Goal: Transaction & Acquisition: Purchase product/service

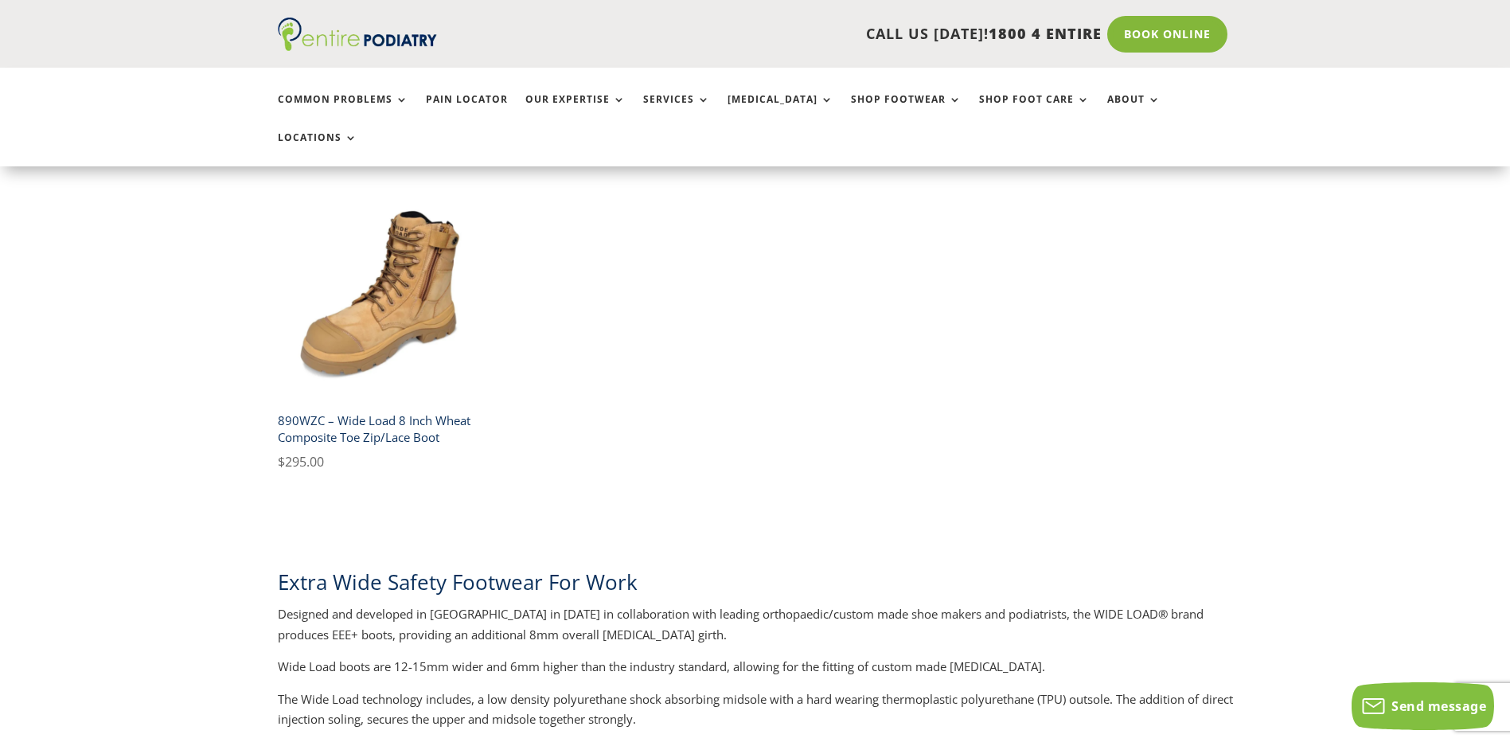
scroll to position [1210, 0]
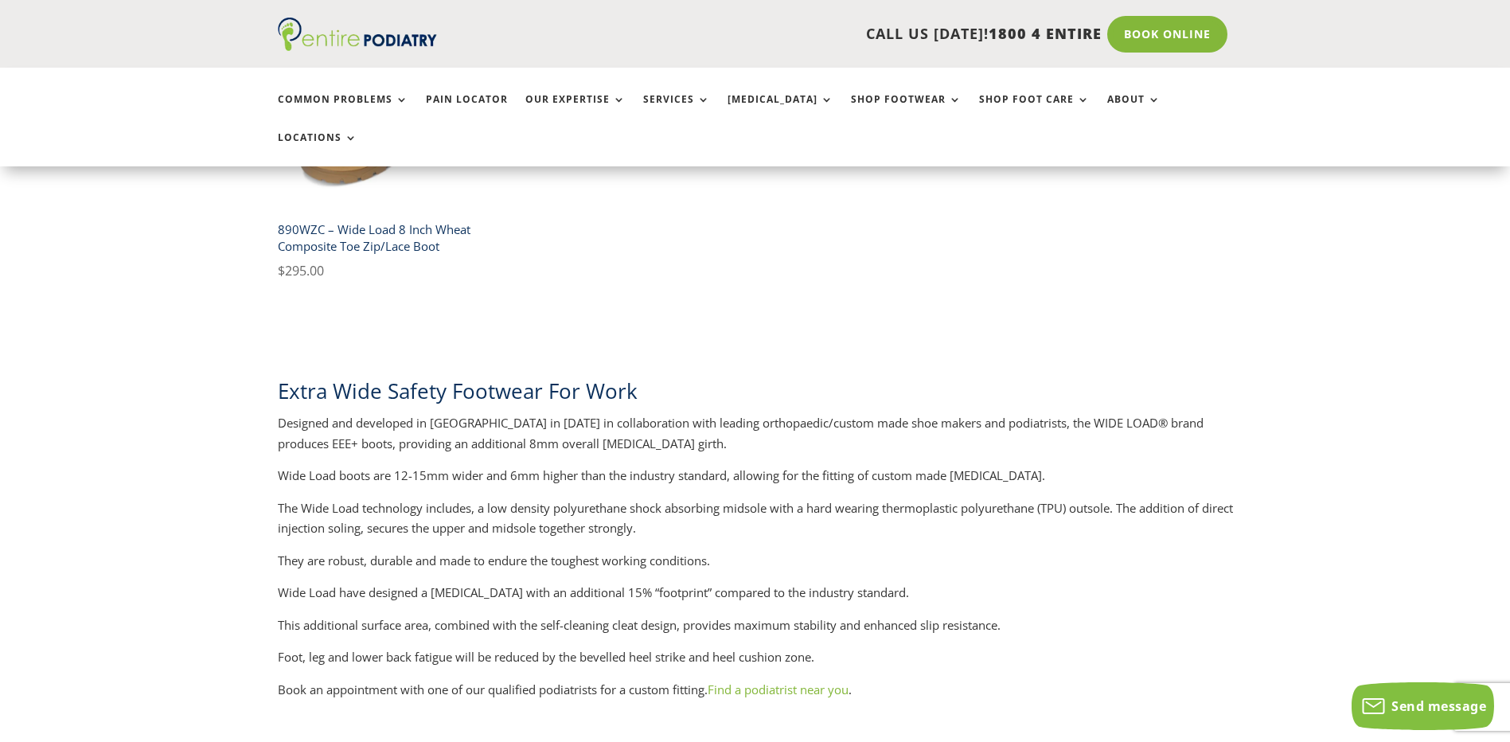
click at [814, 681] on link "Find a podiatrist near you" at bounding box center [778, 689] width 141 height 16
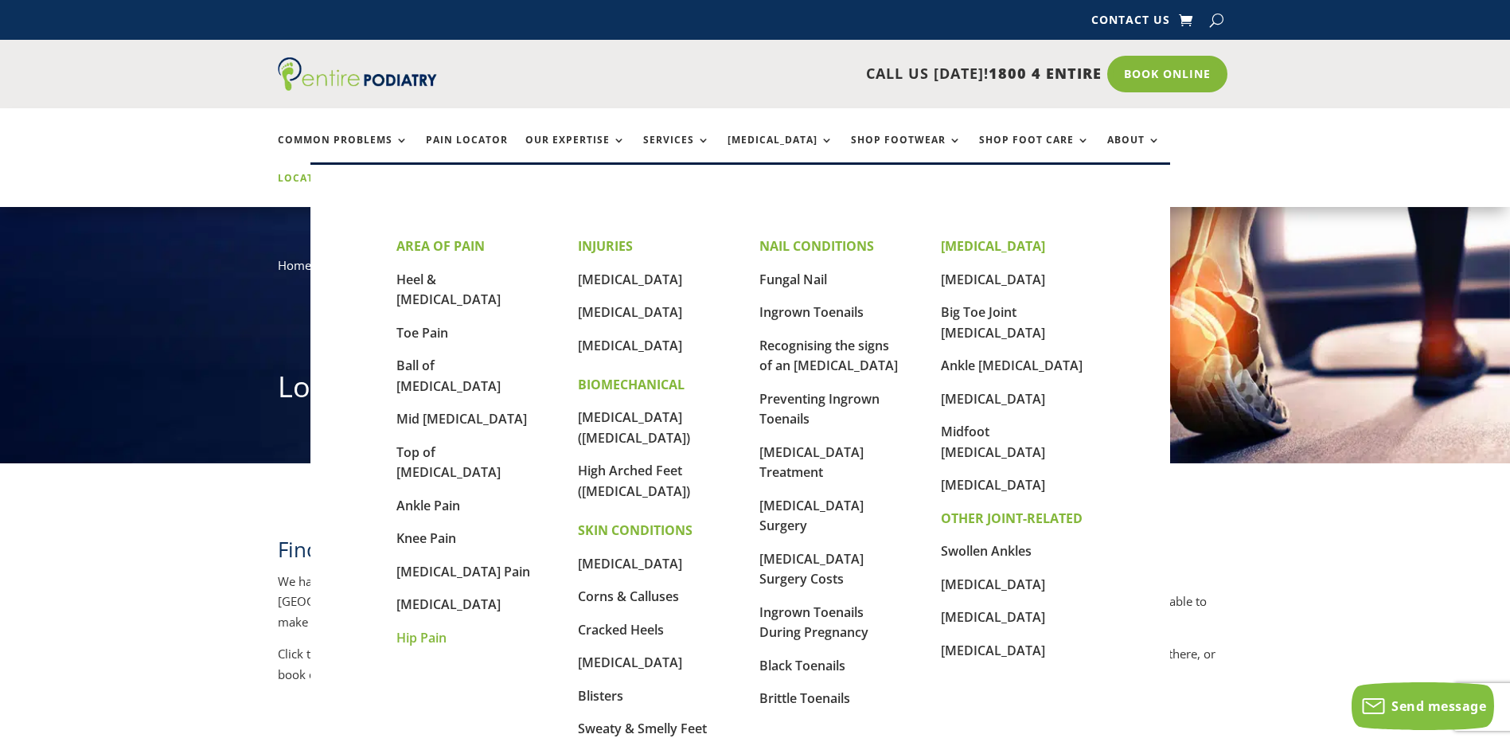
click at [436, 629] on link "Hip Pain" at bounding box center [421, 638] width 50 height 18
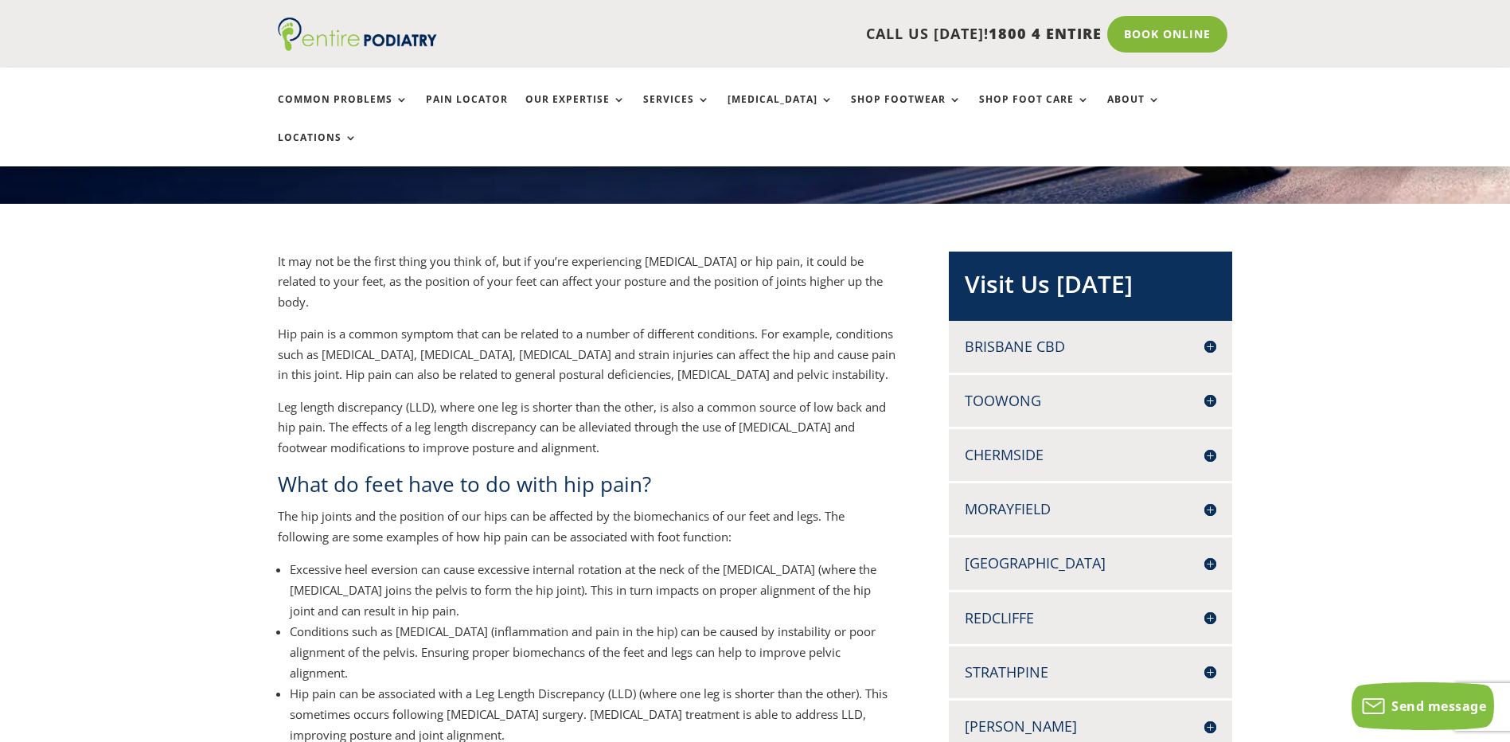
scroll to position [255, 0]
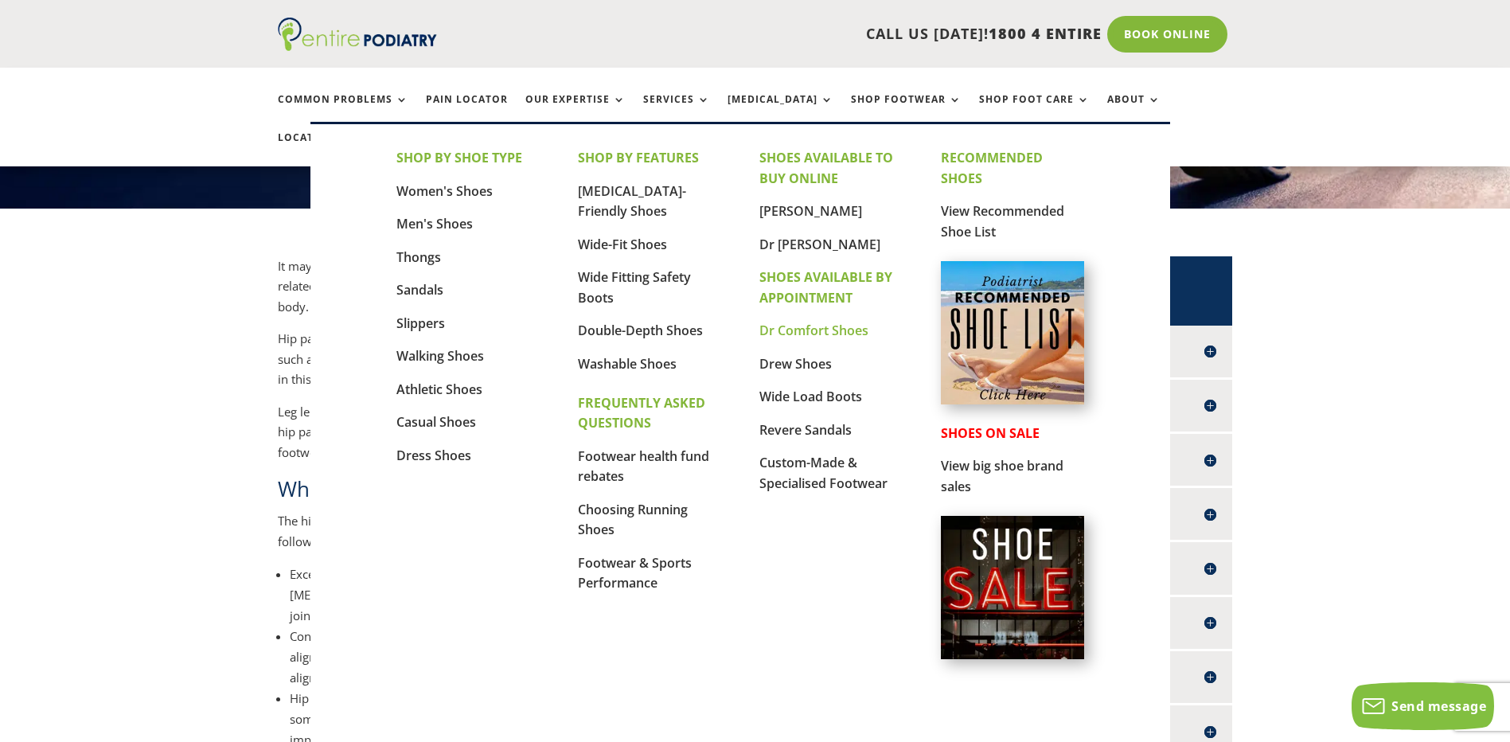
click at [811, 331] on link "Dr Comfort Shoes" at bounding box center [813, 331] width 109 height 18
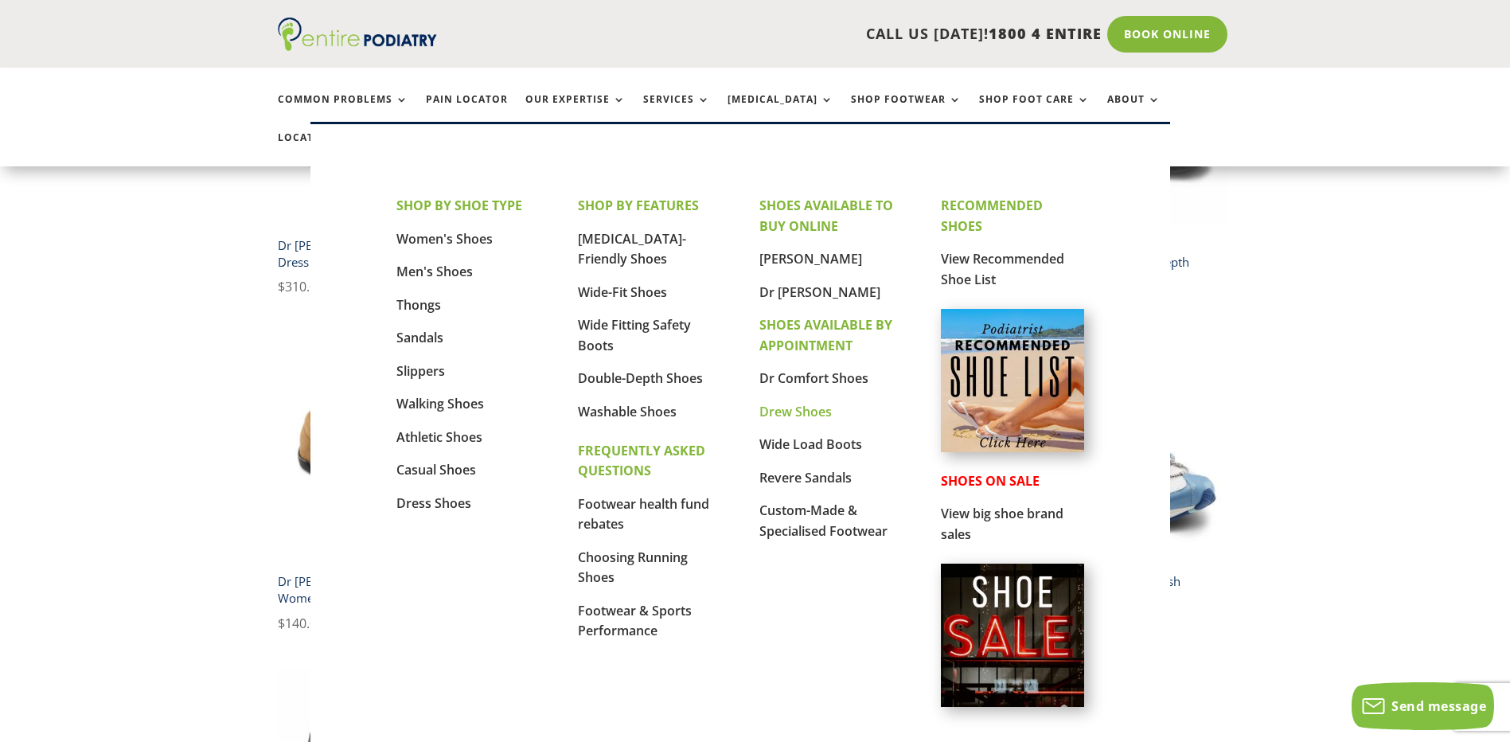
click at [810, 411] on link "Drew Shoes" at bounding box center [795, 412] width 72 height 18
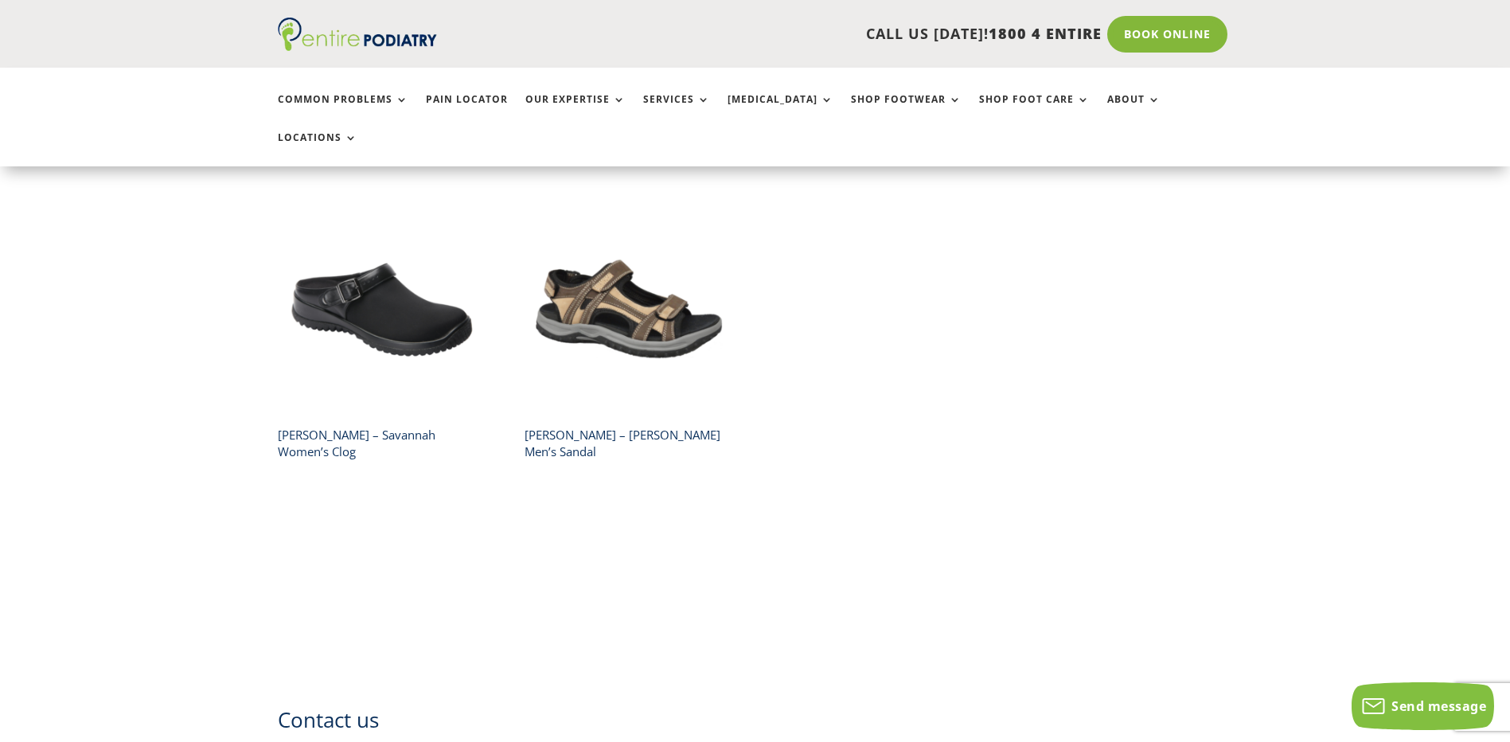
scroll to position [1274, 0]
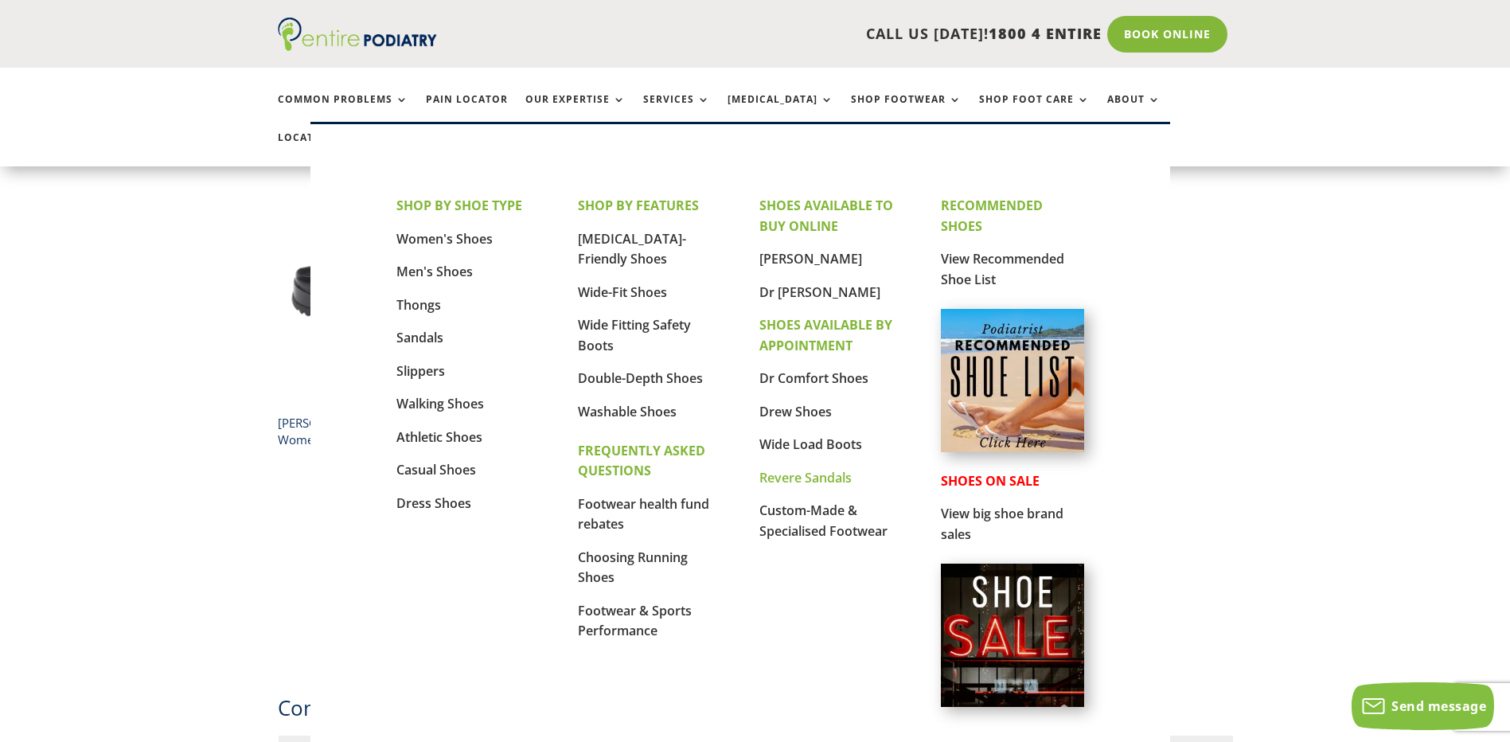
click at [814, 480] on link "Revere Sandals" at bounding box center [805, 478] width 92 height 18
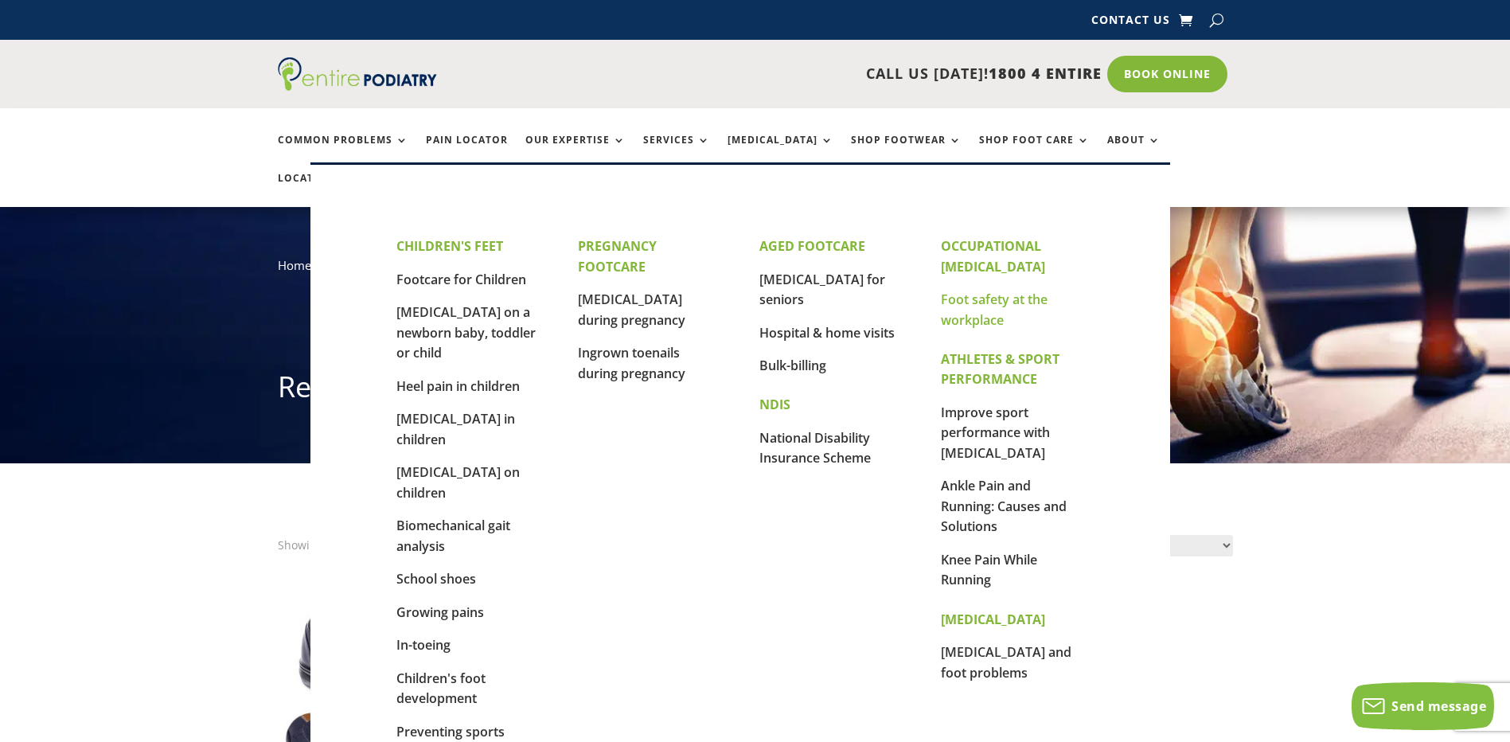
click at [992, 298] on link "Foot safety at the workplace" at bounding box center [994, 310] width 107 height 38
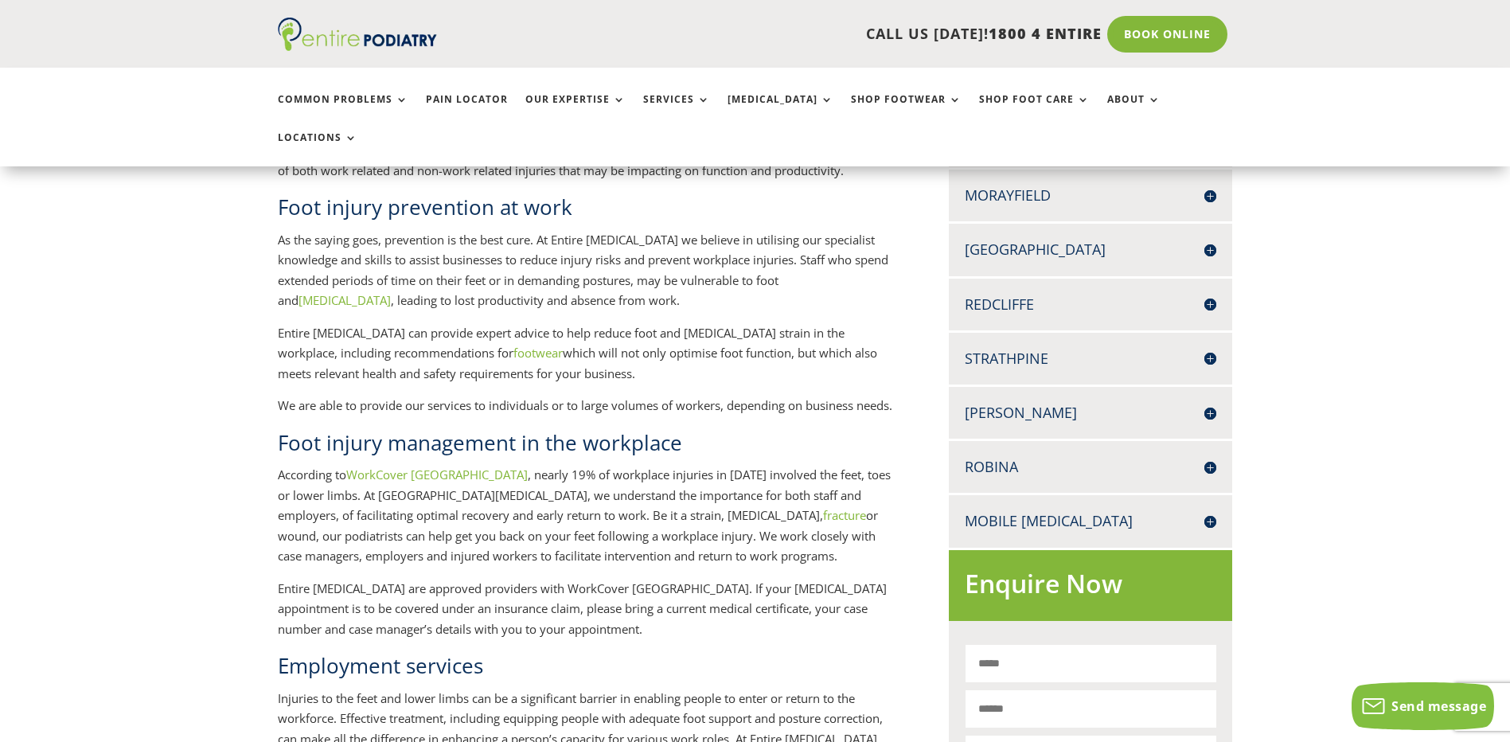
scroll to position [764, 0]
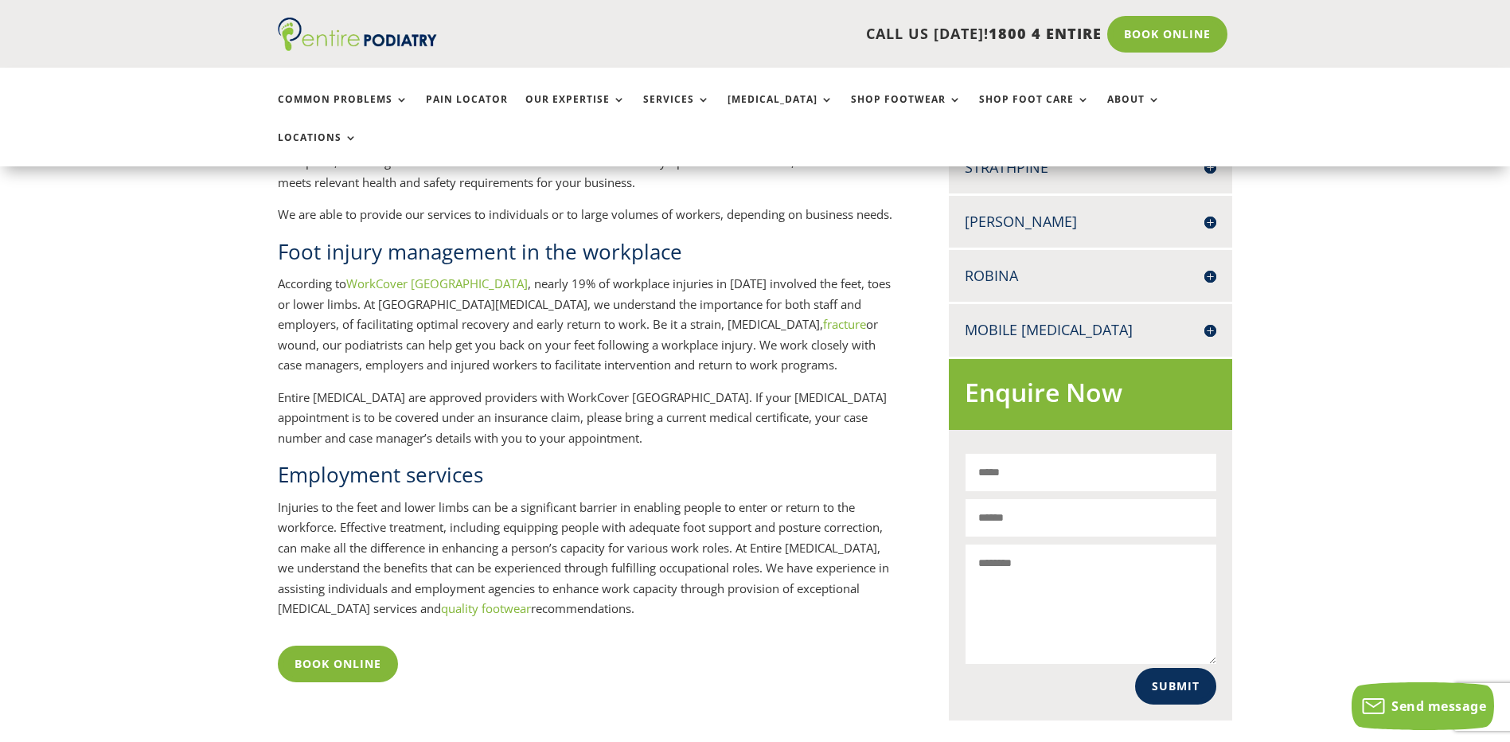
click at [459, 600] on link "quality footwear" at bounding box center [486, 608] width 90 height 16
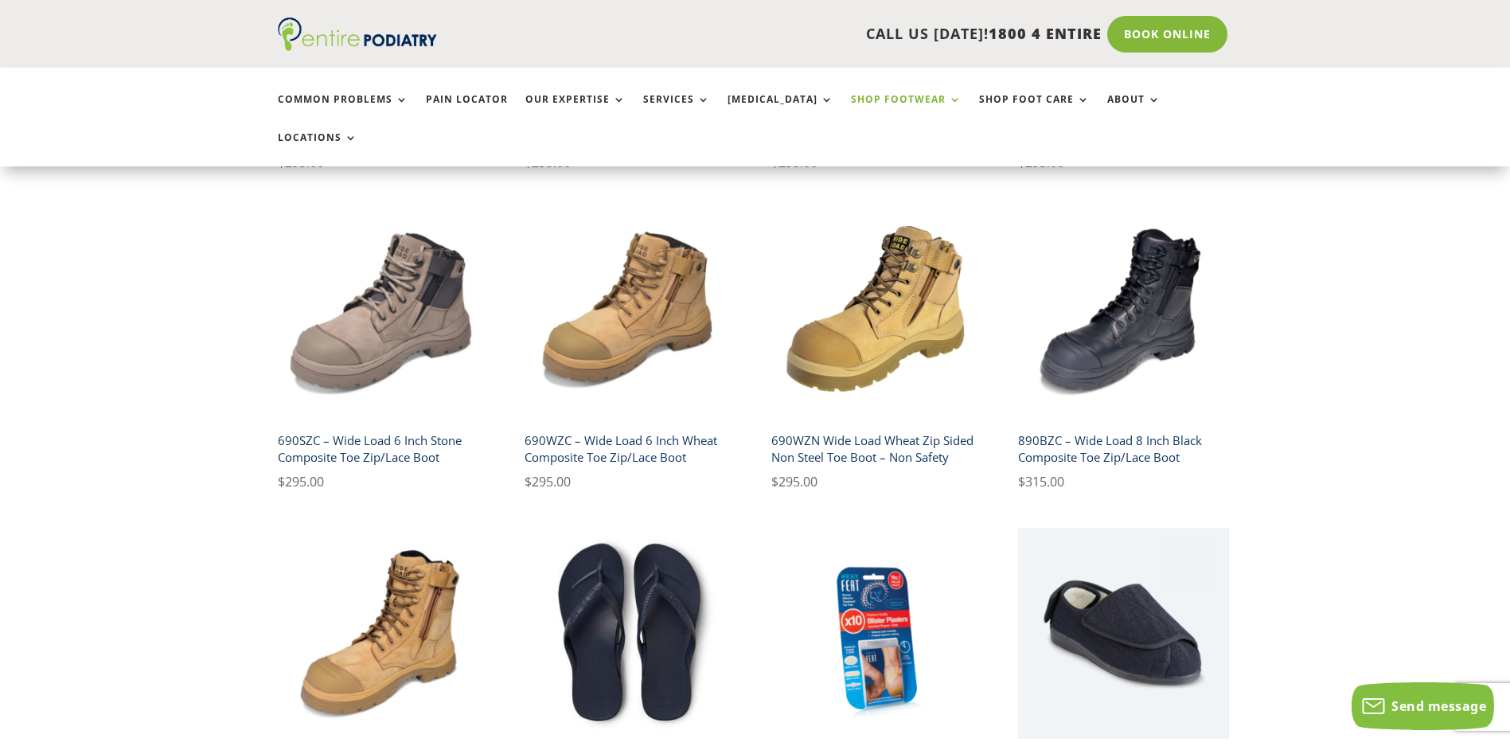
scroll to position [828, 0]
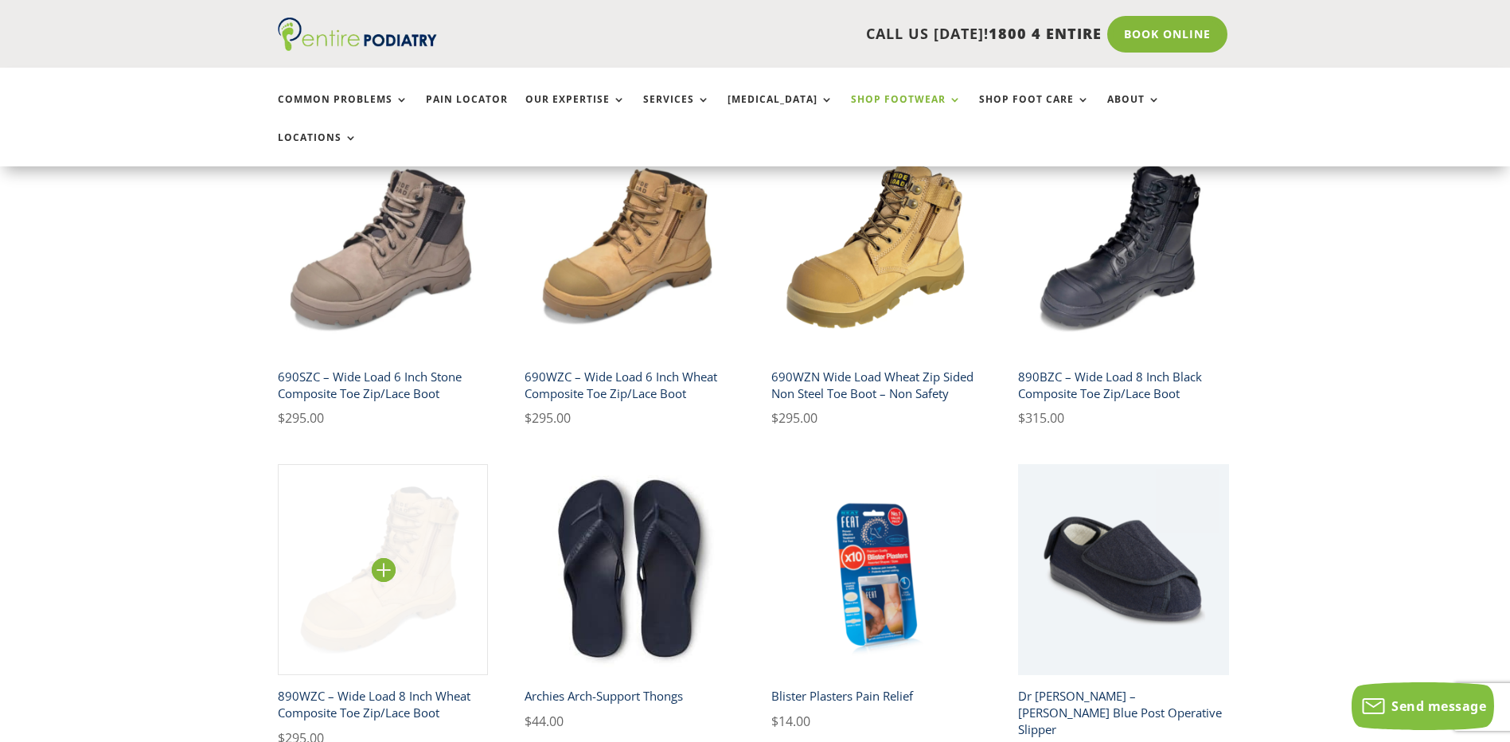
click at [392, 560] on img at bounding box center [383, 569] width 211 height 211
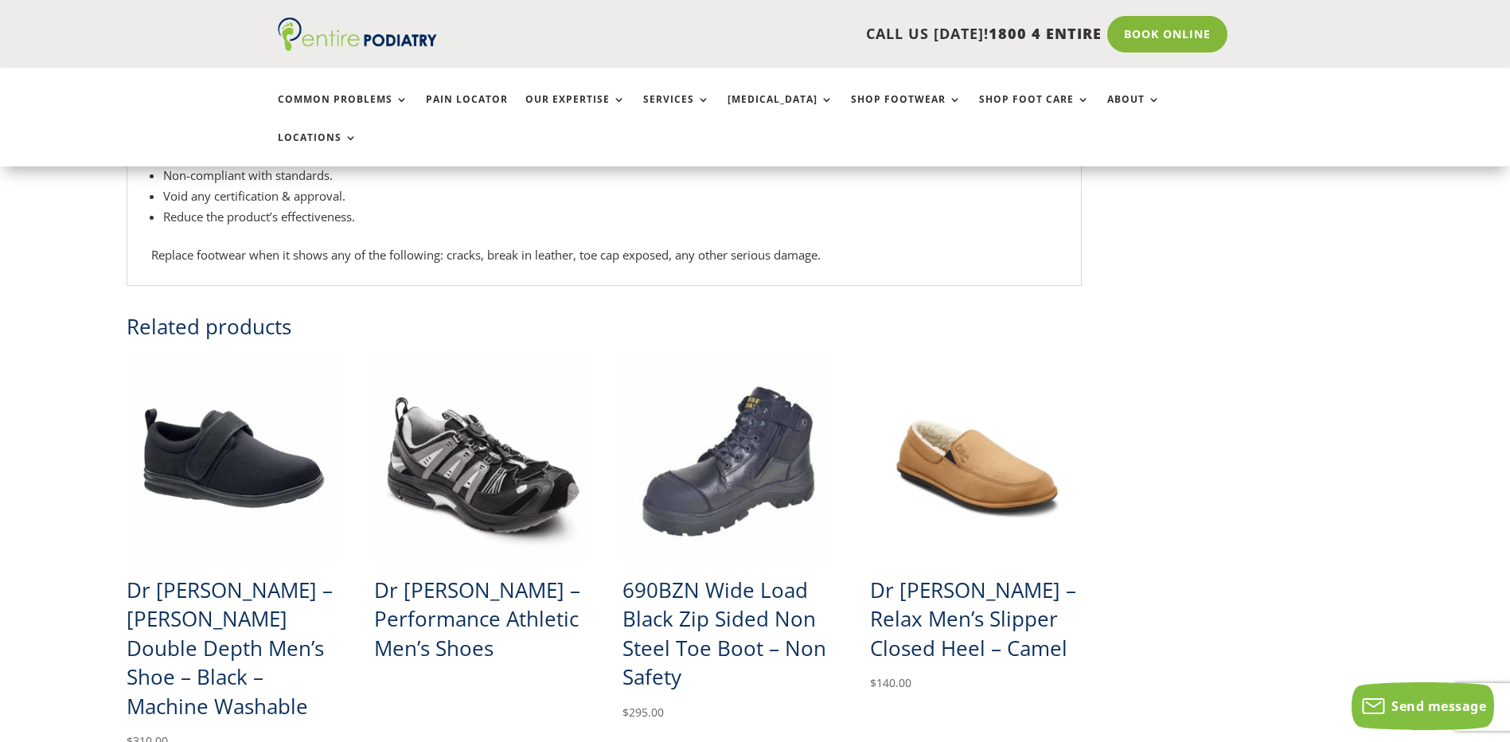
scroll to position [700, 0]
